Goal: Communication & Community: Ask a question

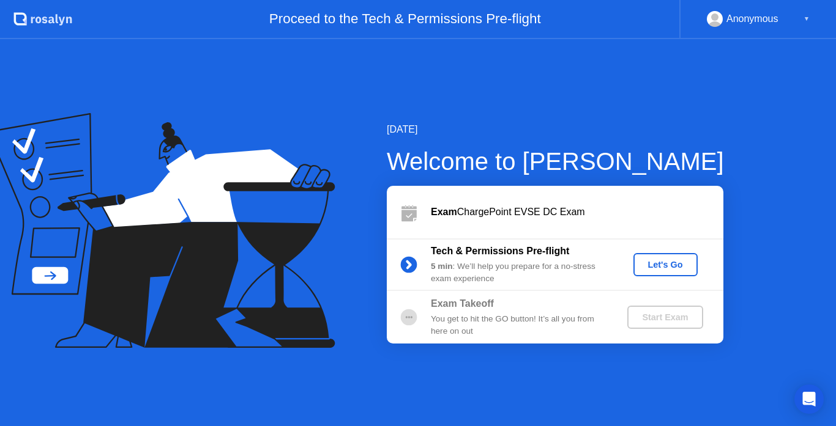
click at [649, 266] on div "Let's Go" at bounding box center [665, 265] width 54 height 10
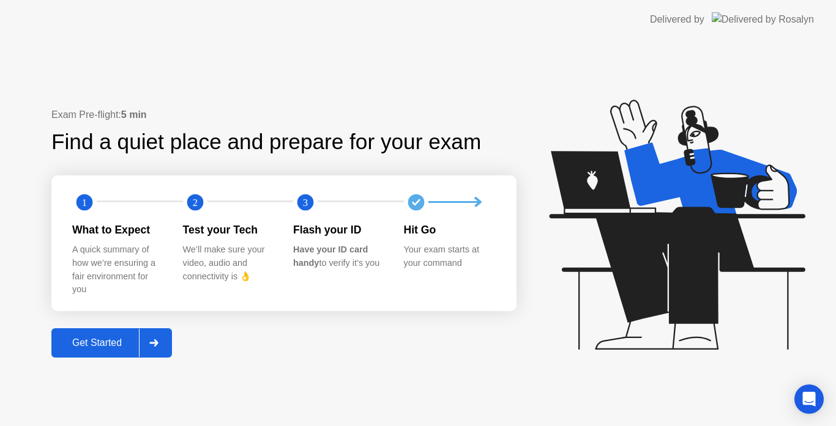
click at [101, 346] on div "Get Started" at bounding box center [97, 343] width 84 height 11
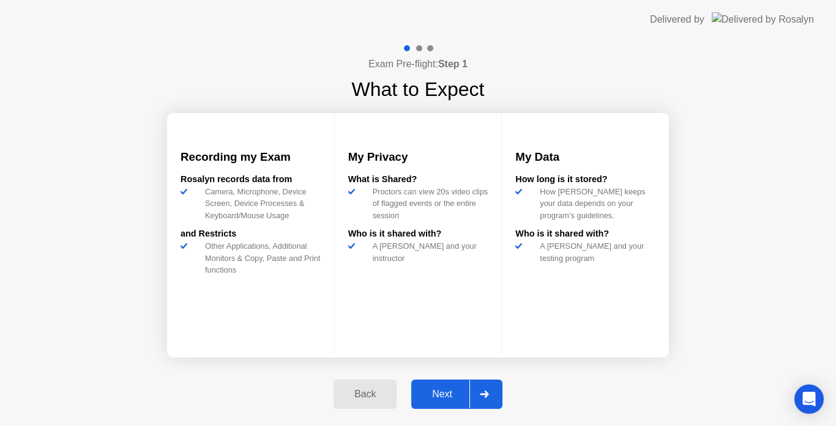
click at [445, 395] on div "Next" at bounding box center [442, 394] width 54 height 11
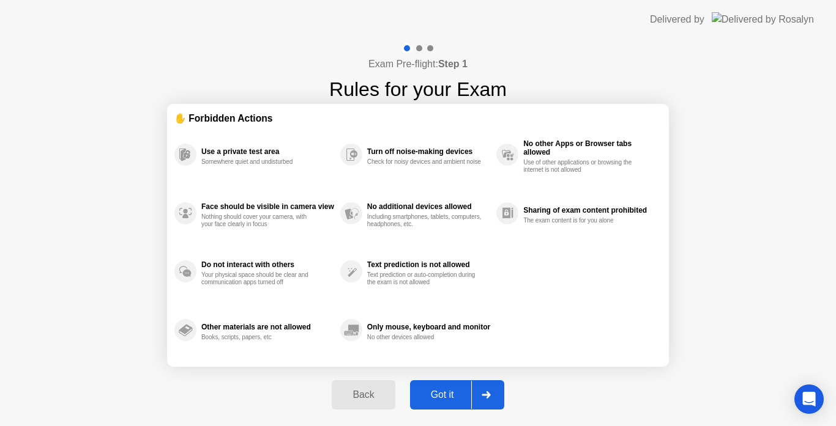
click at [445, 395] on div "Got it" at bounding box center [441, 395] width 57 height 11
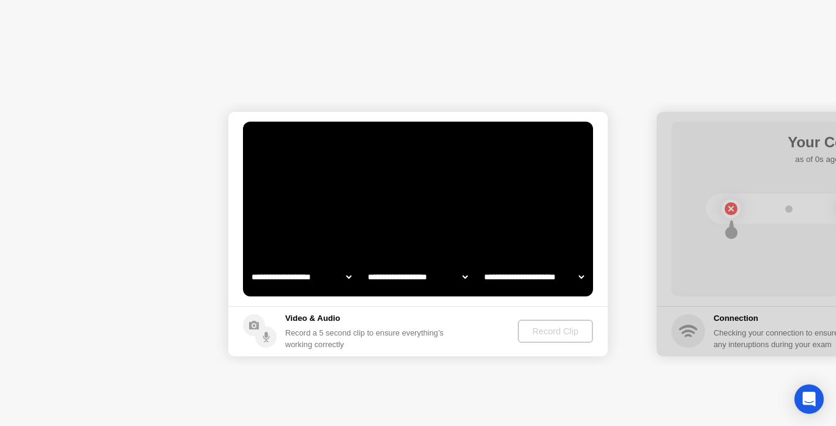
select select "**********"
select select "*******"
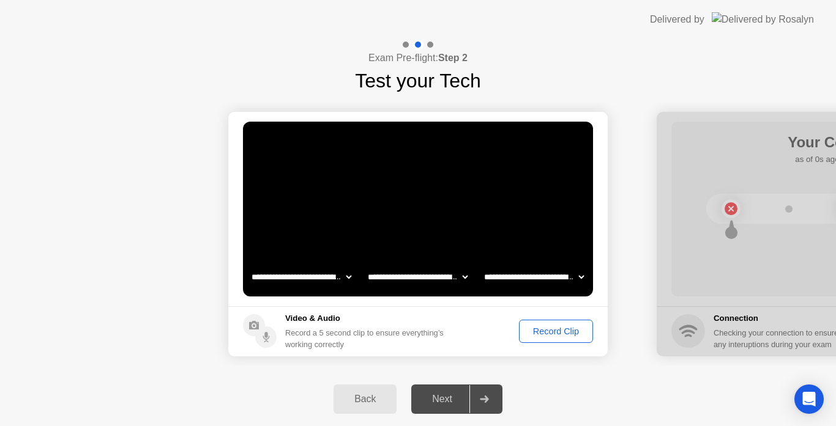
click at [560, 330] on div "Record Clip" at bounding box center [555, 332] width 65 height 10
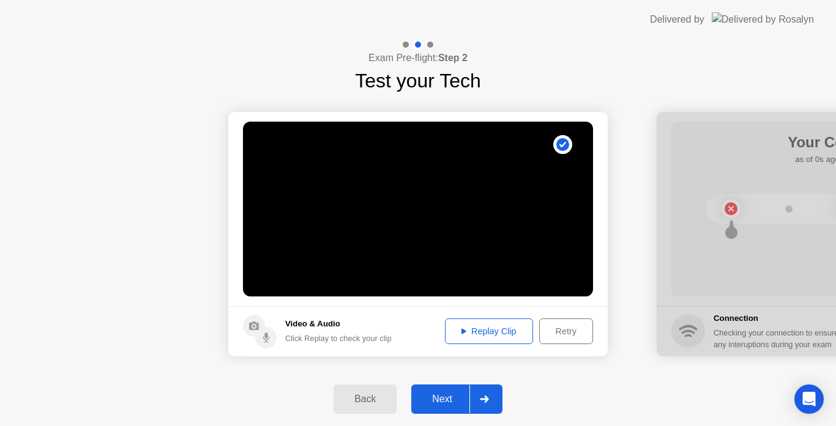
click at [445, 399] on div "Next" at bounding box center [442, 399] width 54 height 11
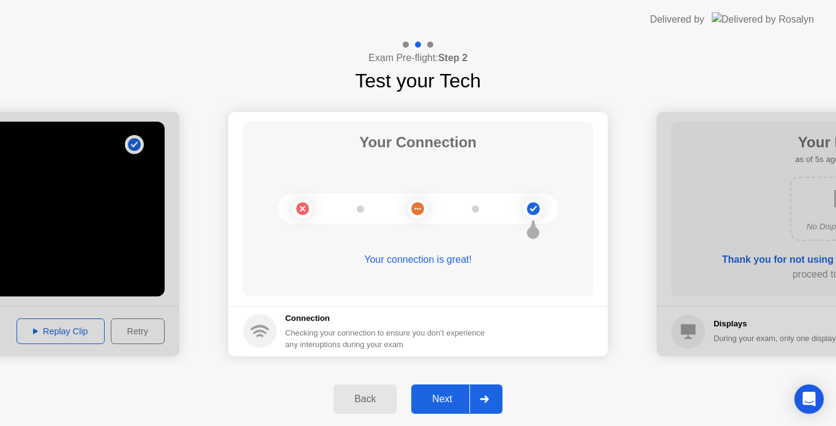
click at [445, 399] on div "Next" at bounding box center [442, 399] width 54 height 11
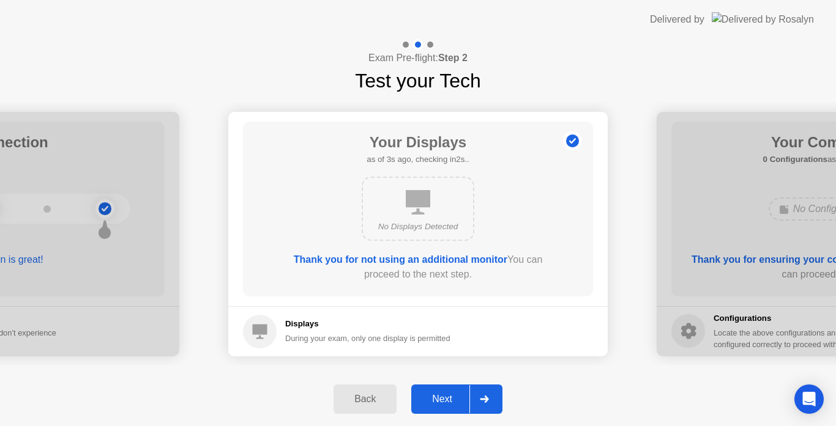
click at [445, 399] on div "Next" at bounding box center [442, 399] width 54 height 11
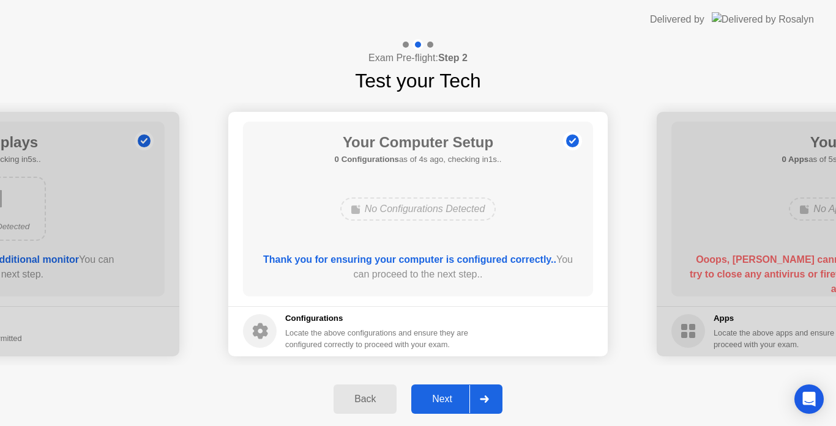
click at [445, 399] on div "Next" at bounding box center [442, 399] width 54 height 11
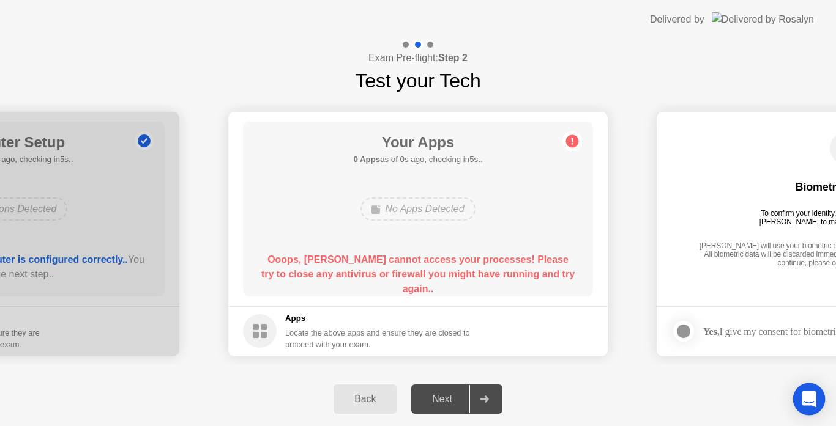
click at [809, 396] on icon "Open Intercom Messenger" at bounding box center [808, 399] width 14 height 16
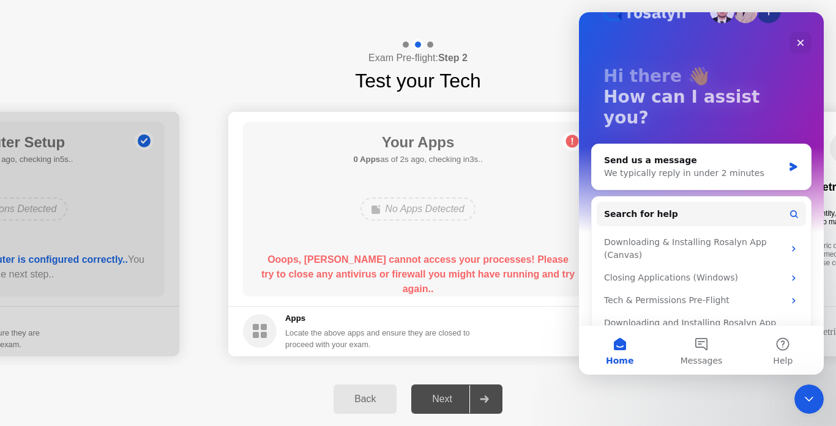
scroll to position [46, 0]
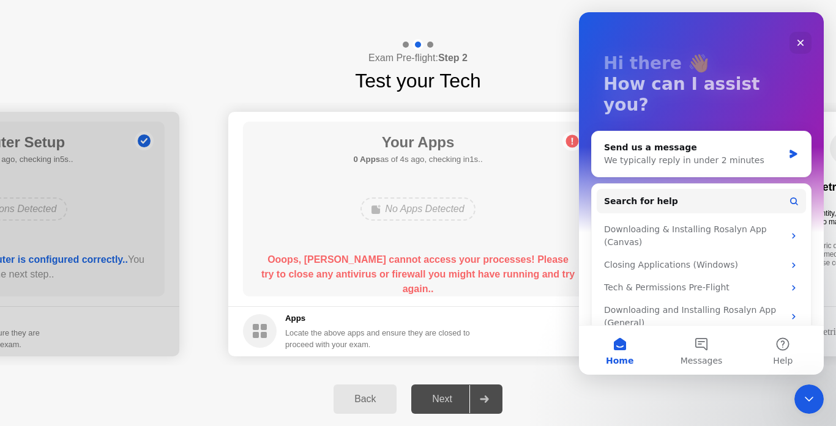
drag, startPoint x: 820, startPoint y: 283, endPoint x: 1403, endPoint y: 357, distance: 587.6
click at [699, 343] on button "Messages" at bounding box center [700, 350] width 81 height 49
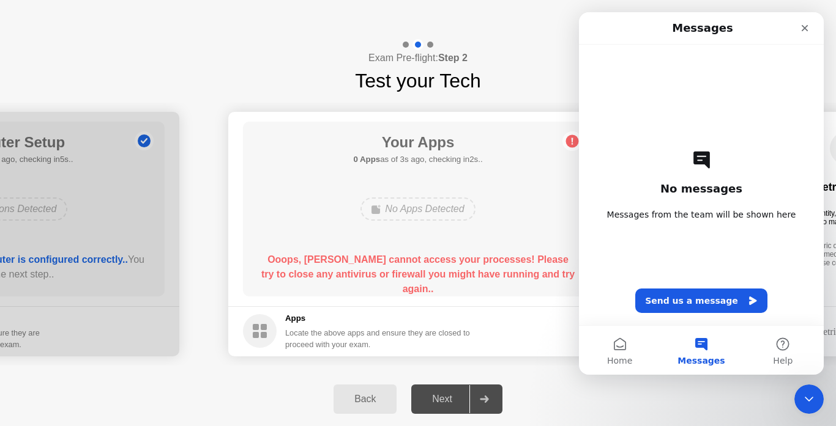
drag, startPoint x: 691, startPoint y: 332, endPoint x: 700, endPoint y: 344, distance: 15.4
click at [700, 344] on button "Messages" at bounding box center [700, 350] width 81 height 49
click at [612, 221] on div "No messages Messages from the team will be shown here Send us a message" at bounding box center [701, 185] width 202 height 281
click at [623, 216] on span "Messages from the team will be shown here" at bounding box center [701, 215] width 189 height 12
click at [674, 299] on button "Send us a message" at bounding box center [701, 301] width 132 height 24
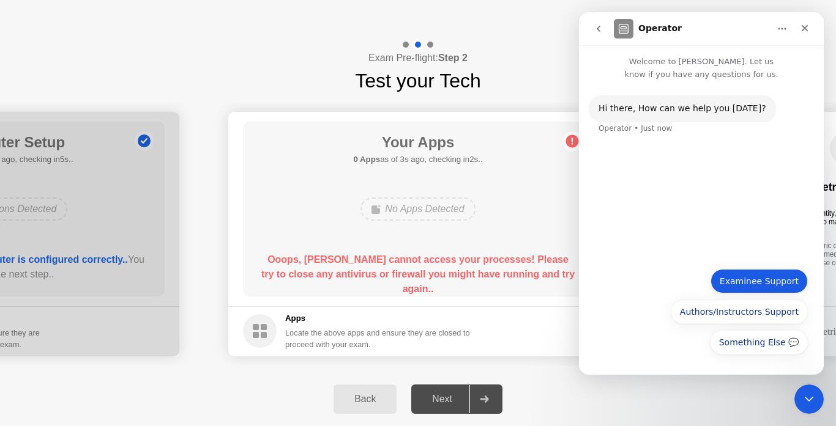
click at [739, 284] on button "Examinee Support" at bounding box center [758, 281] width 97 height 24
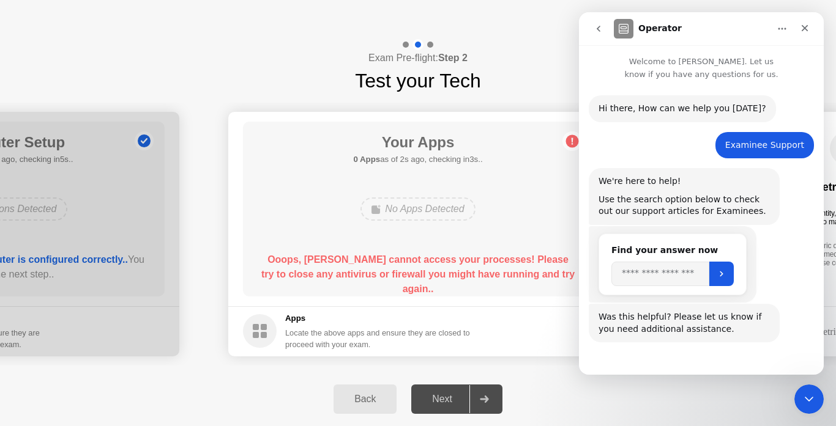
scroll to position [36, 0]
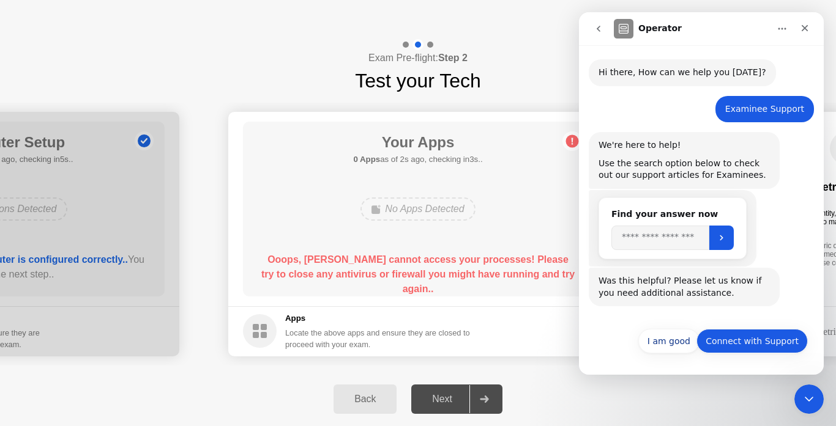
click at [719, 340] on button "Connect with Support" at bounding box center [751, 341] width 111 height 24
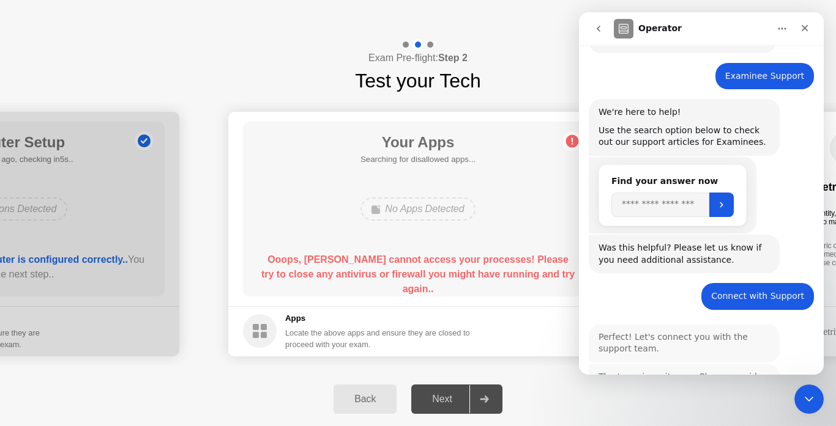
scroll to position [215, 0]
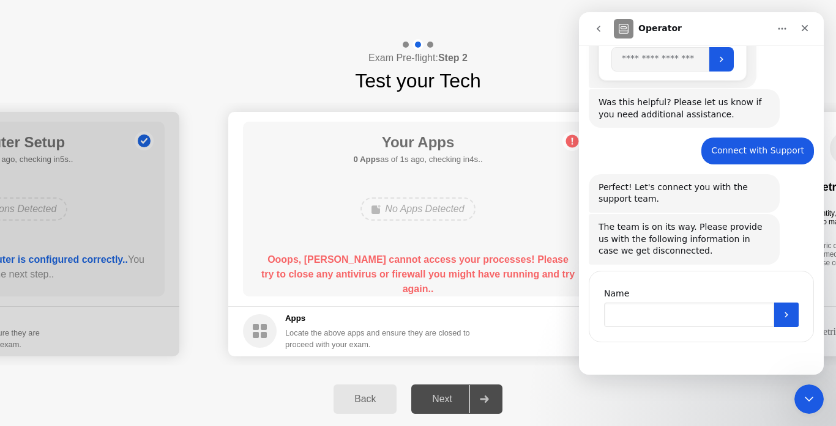
click at [643, 319] on input "Name" at bounding box center [689, 315] width 170 height 24
type input "*"
type input "**********"
click at [786, 315] on icon "Submit" at bounding box center [786, 315] width 10 height 10
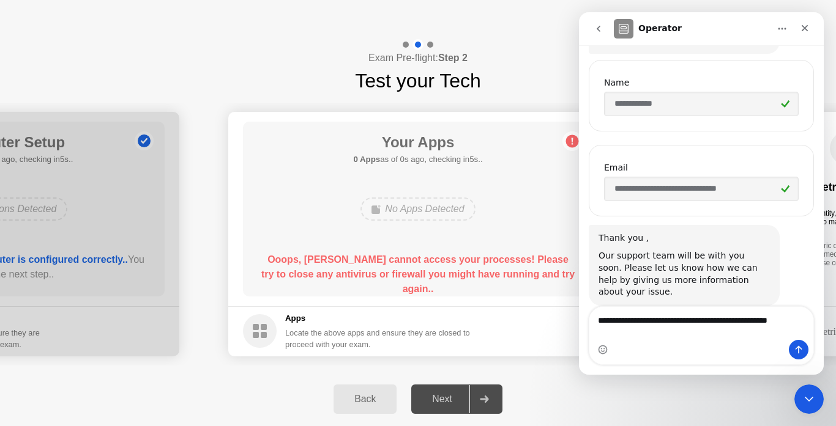
scroll to position [438, 0]
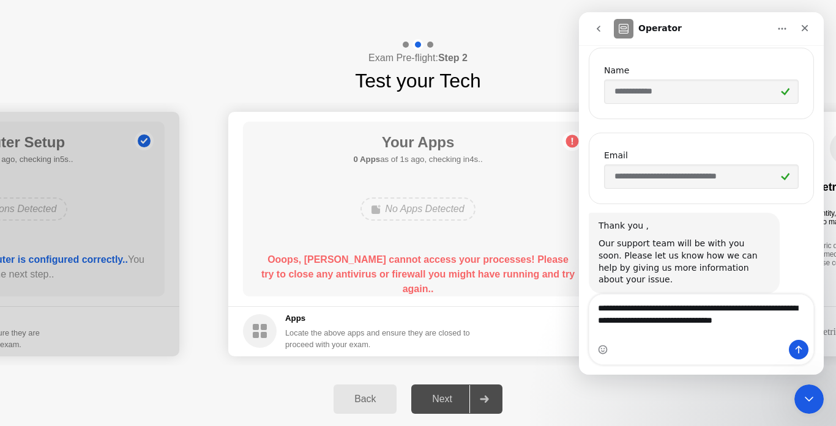
type textarea "**********"
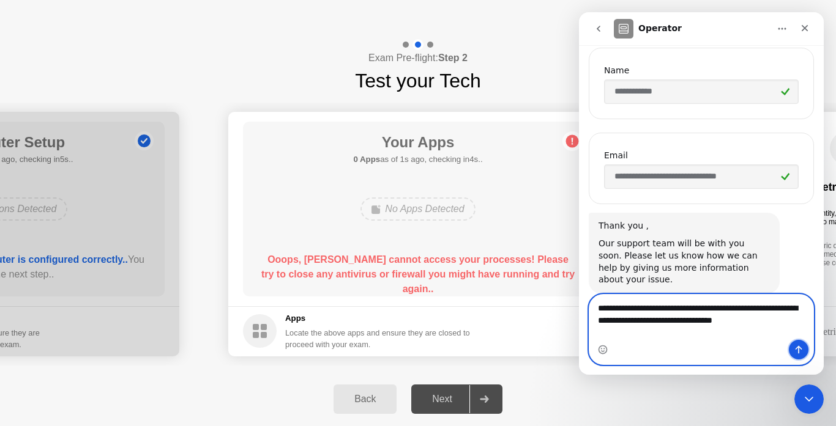
click at [800, 346] on icon "Send a message…" at bounding box center [798, 350] width 10 height 10
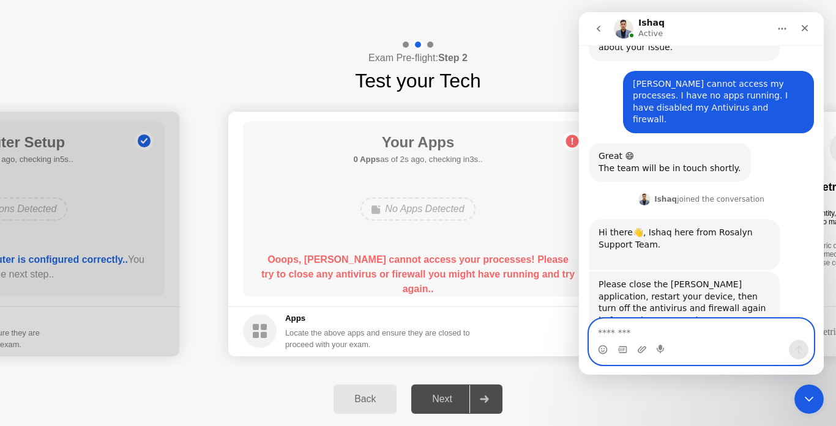
scroll to position [687, 0]
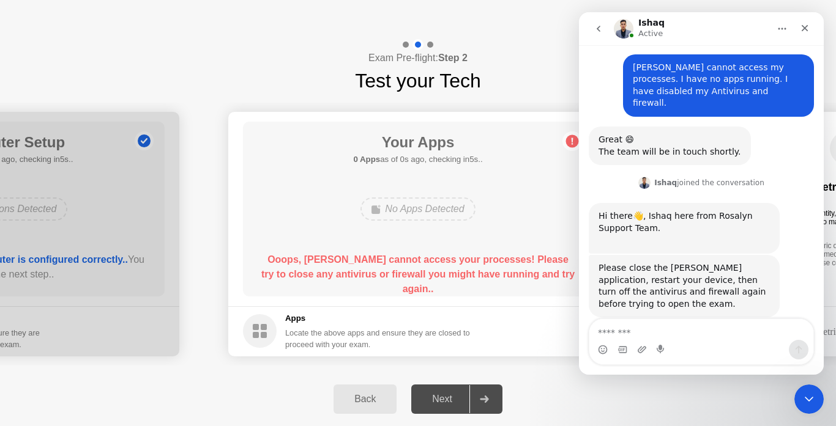
click at [614, 405] on div "Back Next" at bounding box center [418, 399] width 836 height 54
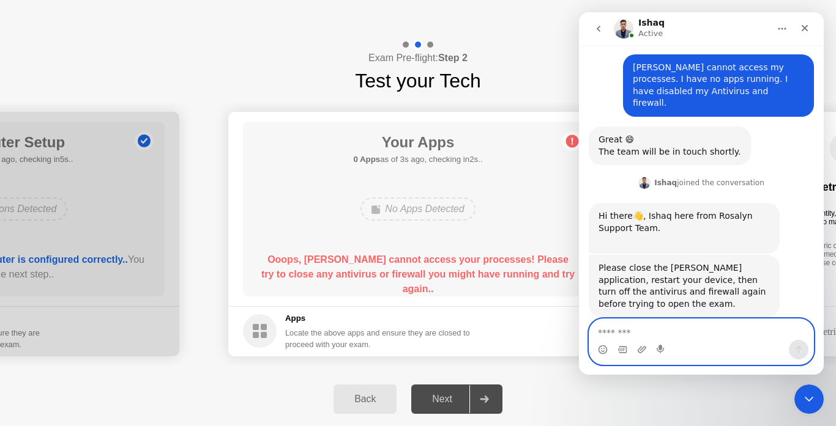
click at [626, 335] on textarea "Message…" at bounding box center [701, 329] width 224 height 21
type textarea "*"
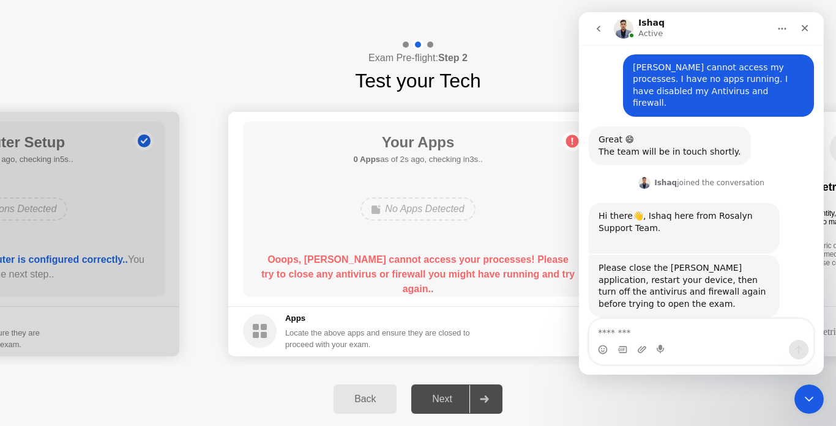
click at [699, 286] on div "Please close the [PERSON_NAME] application, restart your device, then turn off …" at bounding box center [683, 286] width 171 height 48
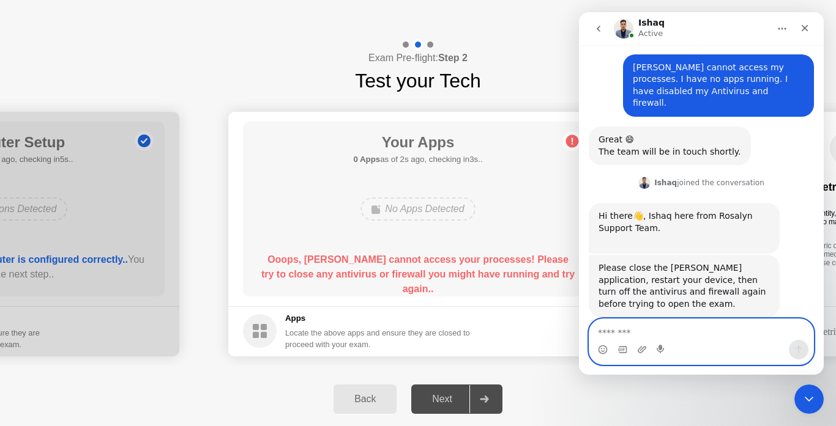
click at [634, 334] on textarea "Message…" at bounding box center [701, 329] width 224 height 21
type textarea "**********"
click at [803, 350] on button "Send a message…" at bounding box center [798, 350] width 20 height 20
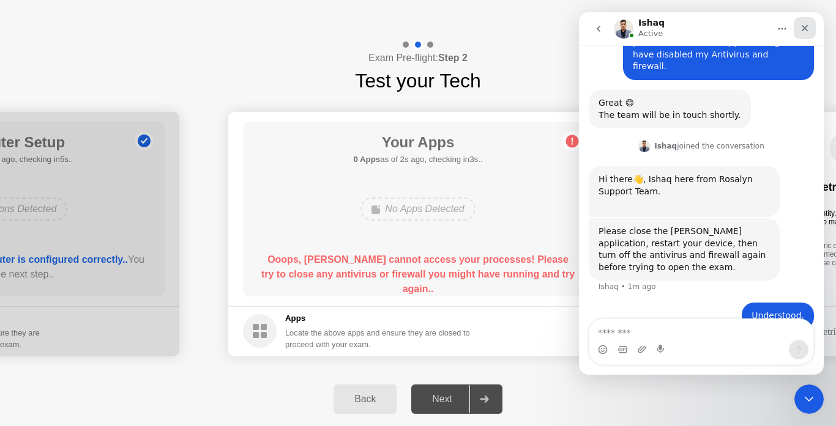
click at [806, 25] on icon "Close" at bounding box center [804, 28] width 10 height 10
